Goal: Communication & Community: Answer question/provide support

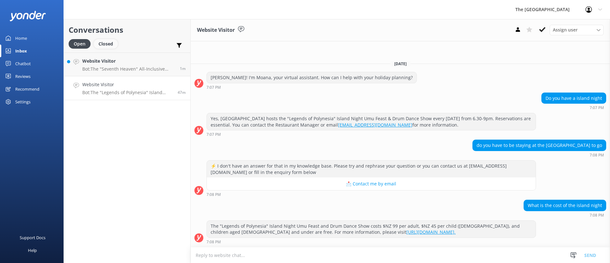
click at [115, 42] on div "Closed" at bounding box center [106, 44] width 24 height 10
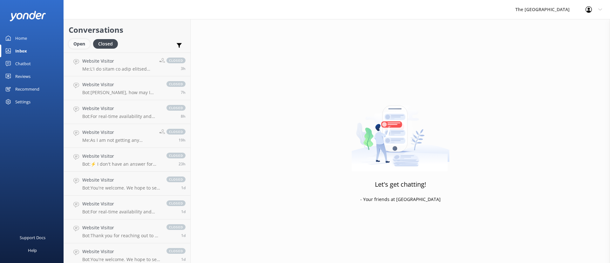
click at [80, 47] on div "Open" at bounding box center [79, 44] width 21 height 10
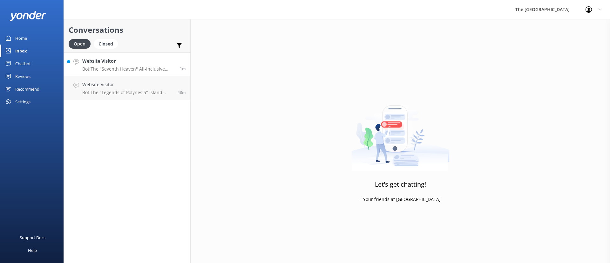
click at [105, 68] on p "Bot: The "Seventh Heaven" All-Inclusive Wedding Package includes a beautiful tr…" at bounding box center [128, 69] width 93 height 6
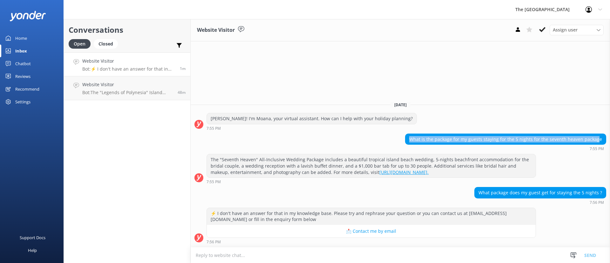
drag, startPoint x: 409, startPoint y: 140, endPoint x: 601, endPoint y: 142, distance: 191.9
click at [601, 142] on div "What is the package for my guests staying for the 5 nights for the seventh heav…" at bounding box center [400, 141] width 419 height 17
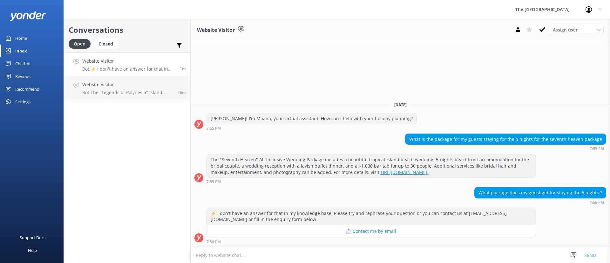
click at [575, 152] on div "What is the package for my guests staying for the 5 nights for the seventh heav…" at bounding box center [400, 143] width 419 height 21
click at [575, 151] on div "What is the package for my guests staying for the 5 nights for the seventh heav…" at bounding box center [400, 143] width 419 height 21
drag, startPoint x: 556, startPoint y: 136, endPoint x: 610, endPoint y: 134, distance: 53.7
click at [610, 134] on div "What is the package for my guests staying for the 5 nights for the seventh heav…" at bounding box center [400, 141] width 419 height 17
click at [554, 162] on div "The "Seventh Heaven" All-Inclusive Wedding Package includes a beautiful tropica…" at bounding box center [400, 169] width 419 height 30
